Goal: Information Seeking & Learning: Learn about a topic

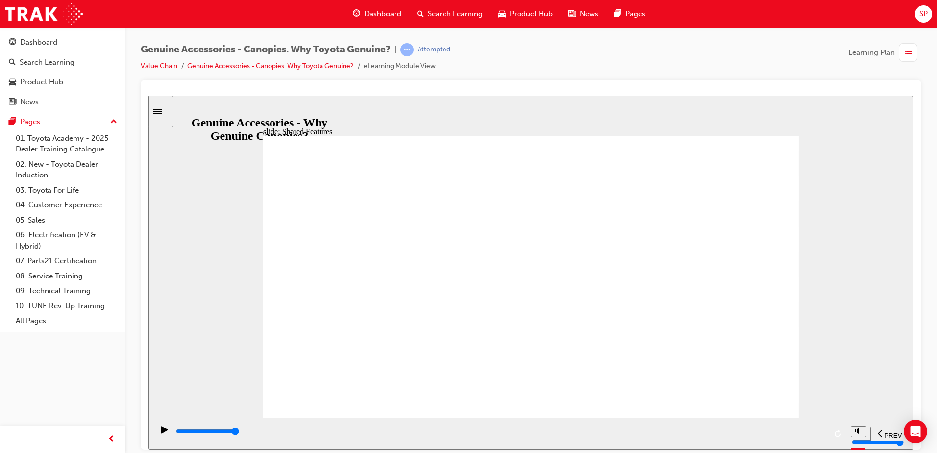
type input "36700"
